Goal: Find contact information: Find contact information

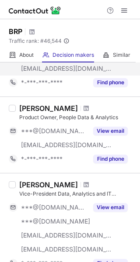
scroll to position [87, 0]
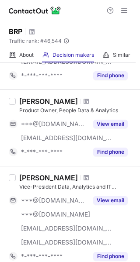
click at [19, 97] on div "[PERSON_NAME]" at bounding box center [48, 101] width 59 height 9
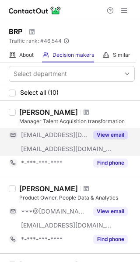
scroll to position [44, 0]
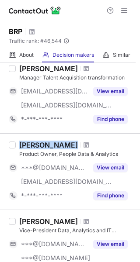
drag, startPoint x: 52, startPoint y: 141, endPoint x: 19, endPoint y: 145, distance: 32.6
click at [19, 145] on div "[PERSON_NAME]" at bounding box center [76, 145] width 115 height 9
click at [24, 144] on div "[PERSON_NAME]" at bounding box center [48, 145] width 59 height 9
drag, startPoint x: 21, startPoint y: 145, endPoint x: 42, endPoint y: 143, distance: 21.5
click at [42, 143] on div "[PERSON_NAME]" at bounding box center [48, 145] width 59 height 9
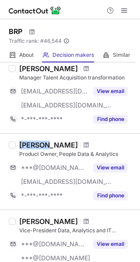
copy div "Jeffrey"
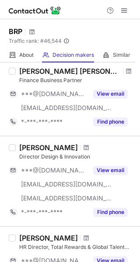
scroll to position [306, 0]
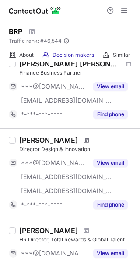
click at [84, 141] on span at bounding box center [86, 140] width 5 height 7
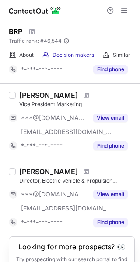
scroll to position [699, 0]
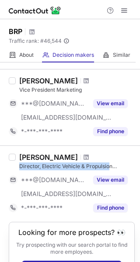
drag, startPoint x: 20, startPoint y: 166, endPoint x: 108, endPoint y: 162, distance: 88.8
click at [108, 162] on div "[PERSON_NAME] Director, Electric Vehicle & Propulsion Development team" at bounding box center [76, 161] width 115 height 17
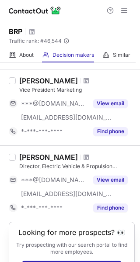
click at [113, 167] on div "Director, Electric Vehicle & Propulsion Development team" at bounding box center [76, 167] width 115 height 8
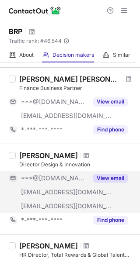
scroll to position [306, 0]
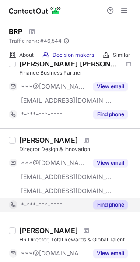
click at [98, 207] on button "Find phone" at bounding box center [110, 205] width 35 height 9
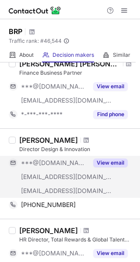
click at [111, 160] on button "View email" at bounding box center [110, 163] width 35 height 9
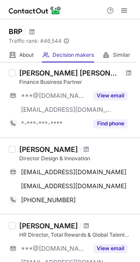
scroll to position [350, 0]
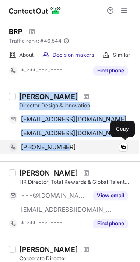
drag, startPoint x: 17, startPoint y: 94, endPoint x: 77, endPoint y: 142, distance: 77.1
click at [77, 142] on div "Eric Fournier Director Design & Innovation erickfou@gmail.com Copy efo@cooptel.…" at bounding box center [75, 123] width 119 height 62
copy div "Eric Fournier Director Design & Innovation erickfou@gmail.com Copy efo@cooptel.…"
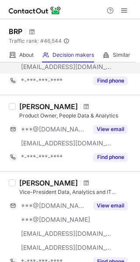
scroll to position [87, 0]
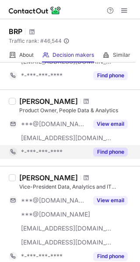
click at [104, 155] on button "Find phone" at bounding box center [110, 152] width 35 height 9
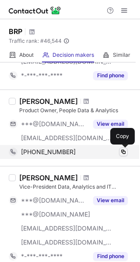
click at [124, 152] on span at bounding box center [123, 152] width 7 height 7
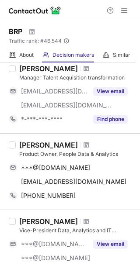
scroll to position [87, 0]
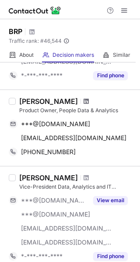
click at [84, 101] on span at bounding box center [86, 101] width 5 height 7
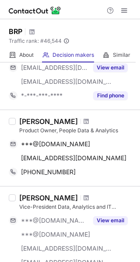
scroll to position [87, 0]
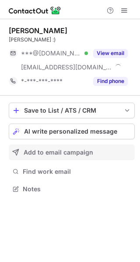
scroll to position [183, 140]
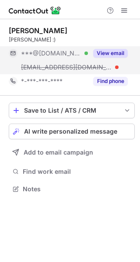
click at [104, 52] on button "View email" at bounding box center [110, 53] width 35 height 9
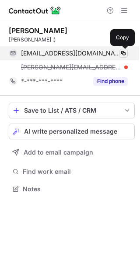
click at [123, 52] on span at bounding box center [123, 53] width 7 height 7
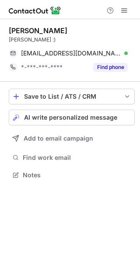
scroll to position [169, 140]
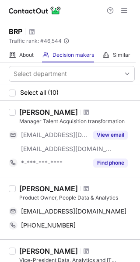
scroll to position [44, 0]
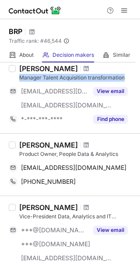
drag, startPoint x: 16, startPoint y: 74, endPoint x: 124, endPoint y: 77, distance: 108.0
click at [124, 77] on div "Ibtissam Hazime Manager Talent Acquisition transformation ***@hotmail.ca ***@br…" at bounding box center [75, 95] width 119 height 62
copy div "Manager Talent Acquisition transformation"
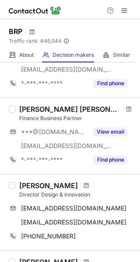
scroll to position [262, 0]
